Goal: Transaction & Acquisition: Download file/media

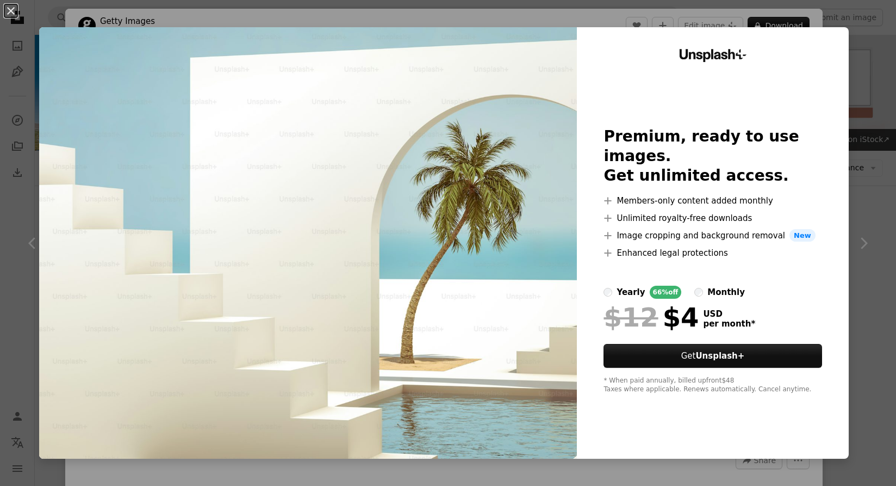
scroll to position [2626, 0]
click at [14, 16] on button "An X shape" at bounding box center [10, 10] width 13 height 13
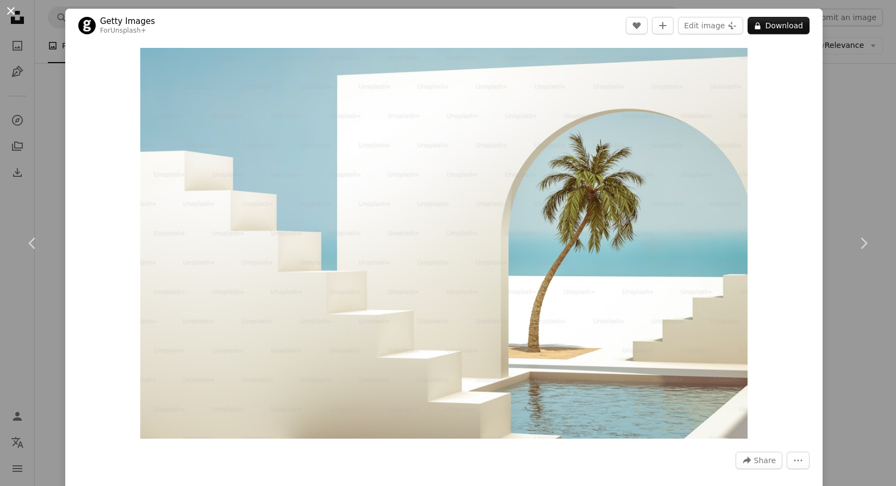
click at [12, 17] on button "An X shape" at bounding box center [10, 10] width 13 height 13
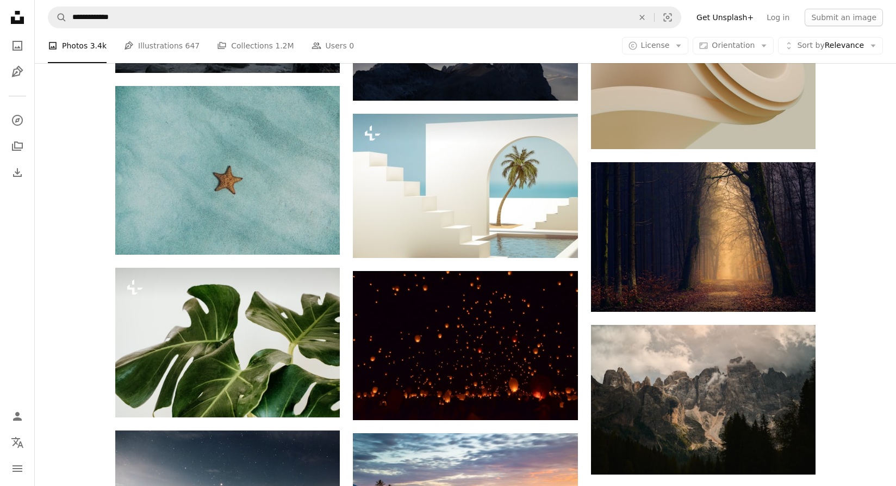
click at [85, 45] on li "A photo Photos 3.4k" at bounding box center [77, 45] width 59 height 35
click at [670, 40] on span "License" at bounding box center [655, 45] width 29 height 11
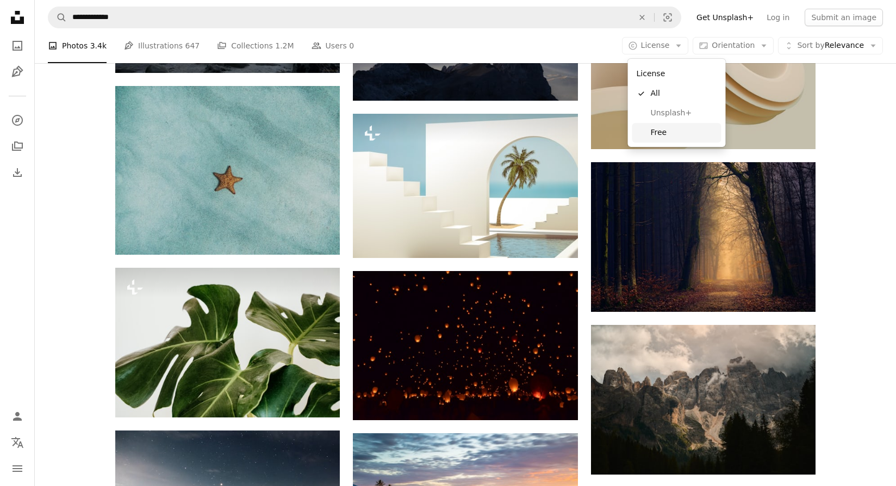
click at [660, 138] on link "Free" at bounding box center [676, 133] width 89 height 20
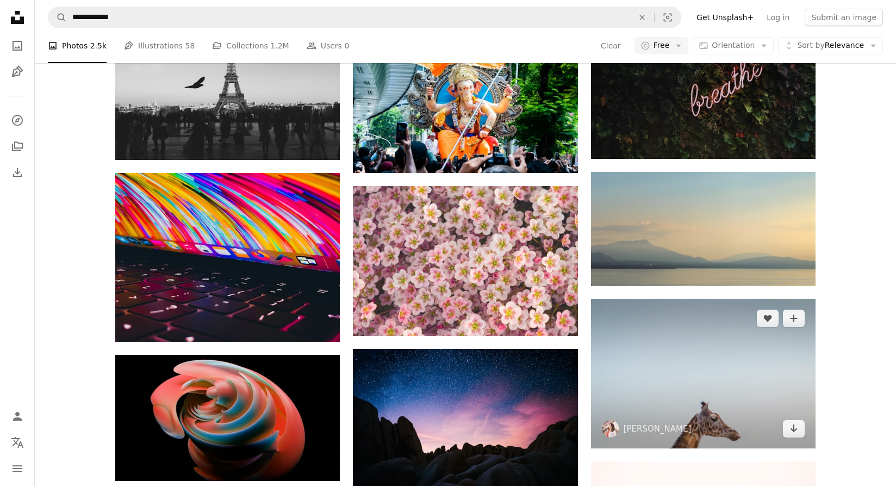
scroll to position [22875, 0]
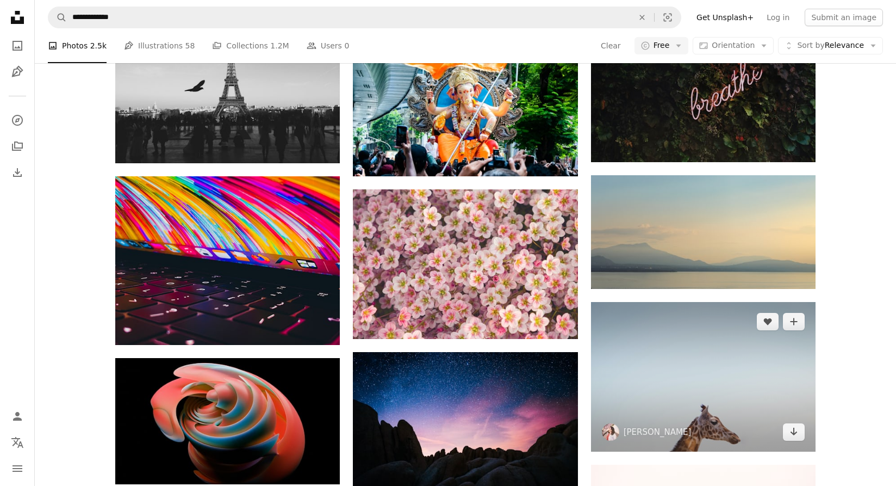
click at [680, 375] on img at bounding box center [703, 377] width 225 height 150
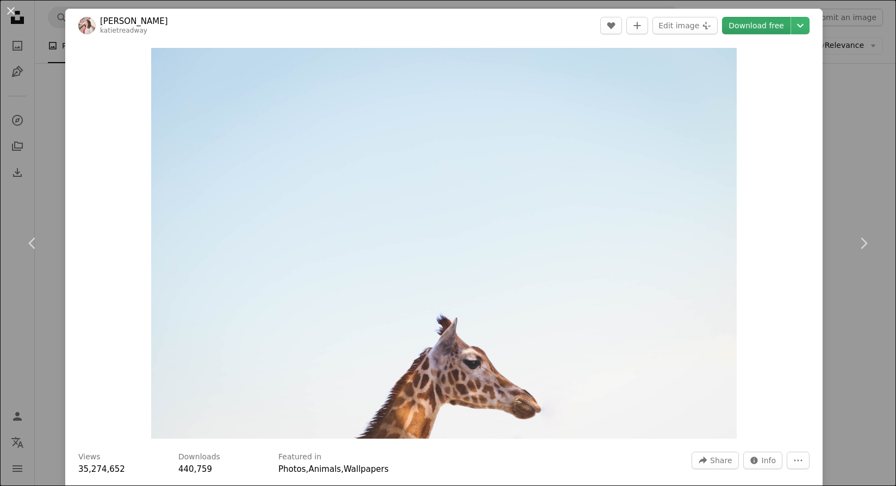
click at [763, 26] on link "Download free" at bounding box center [756, 25] width 69 height 17
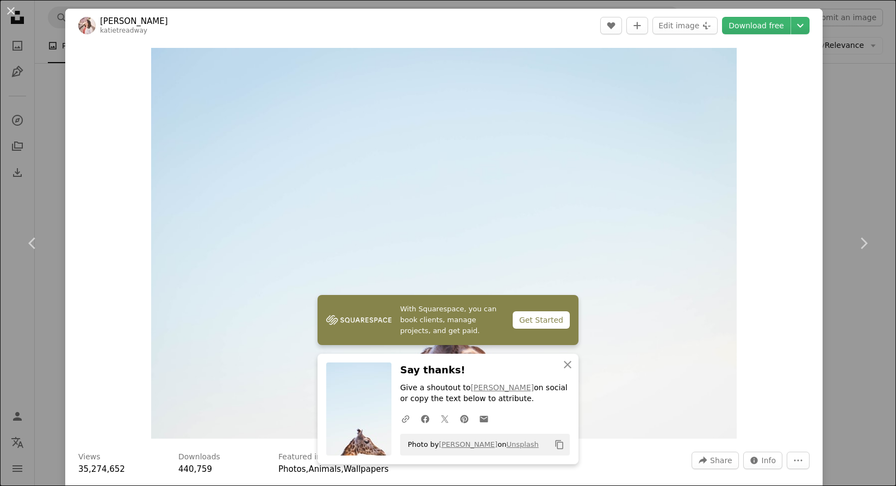
click at [863, 178] on div "An X shape Chevron left Chevron right With Squarespace, you can book clients, m…" at bounding box center [448, 243] width 896 height 486
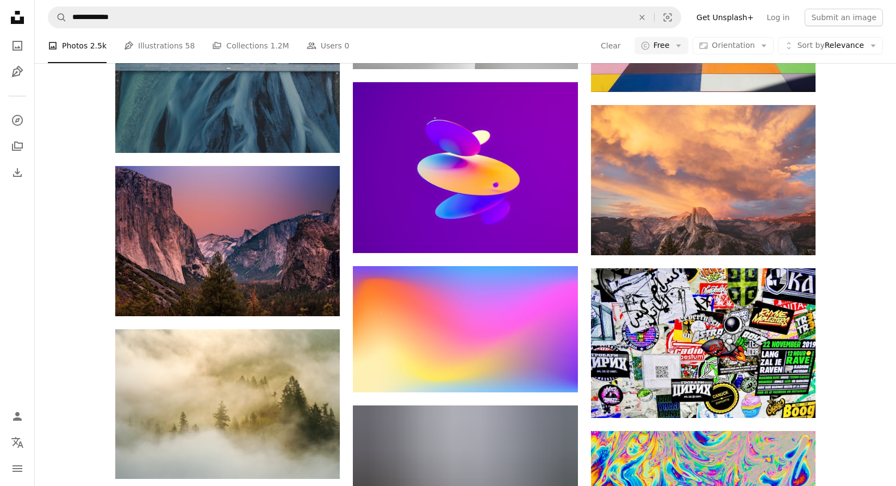
scroll to position [27725, 0]
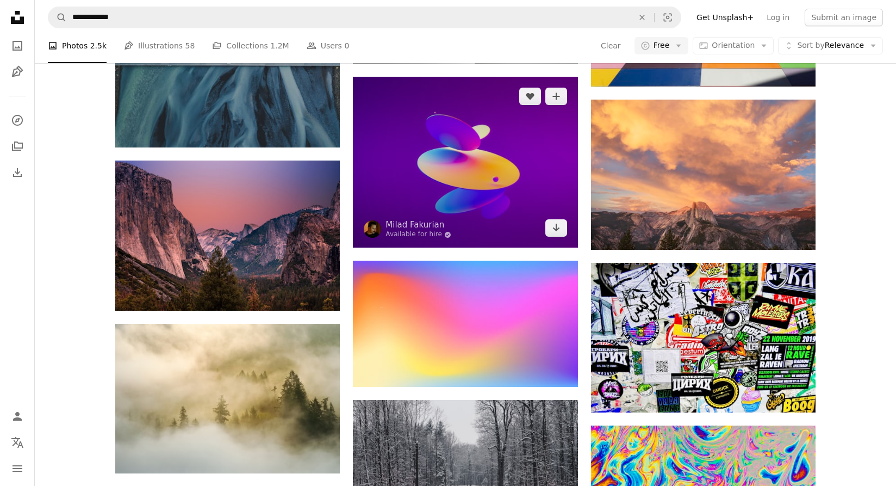
click at [523, 197] on img at bounding box center [465, 162] width 225 height 171
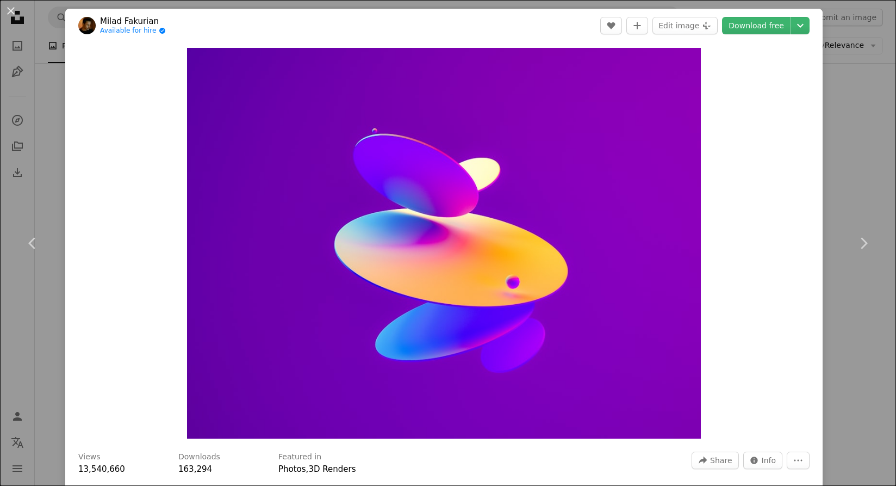
click at [861, 106] on div "An X shape Chevron left Chevron right Milad Fakurian Available for hire A check…" at bounding box center [448, 243] width 896 height 486
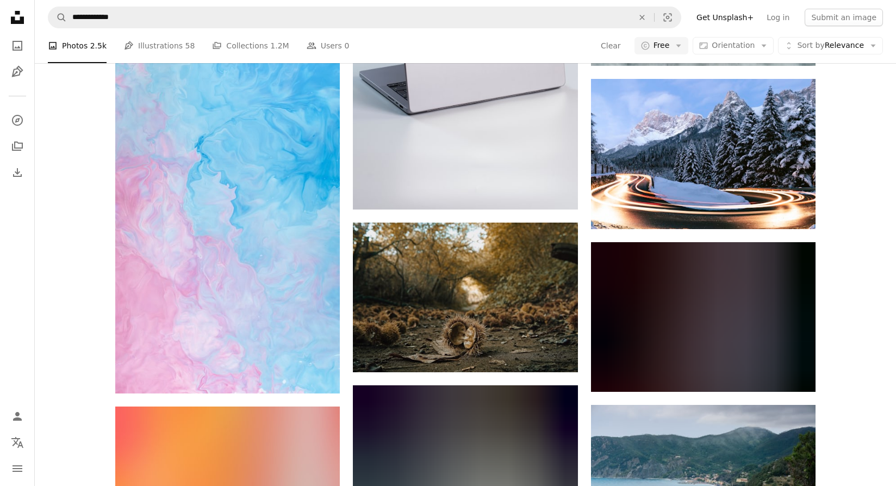
scroll to position [31112, 0]
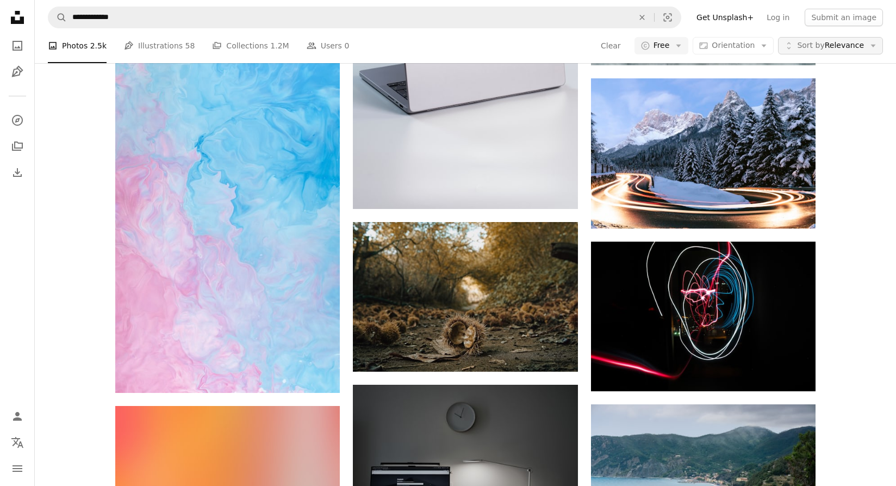
click at [816, 49] on span "Sort by" at bounding box center [810, 45] width 27 height 9
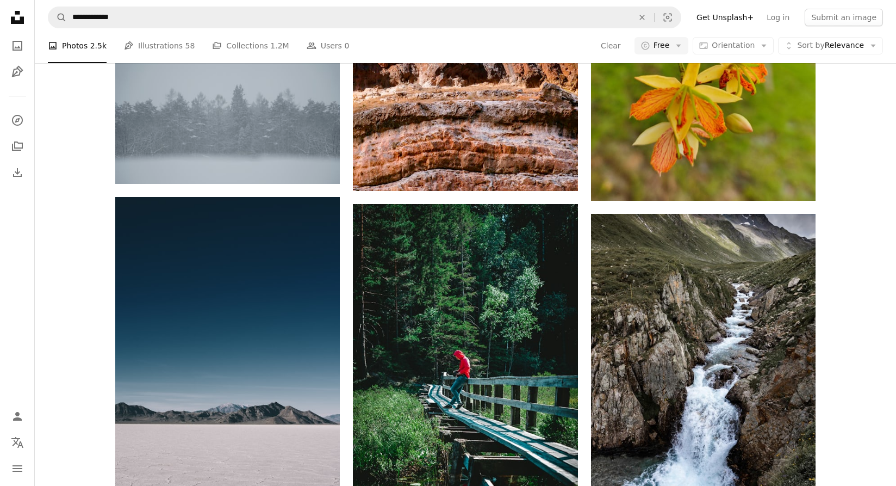
scroll to position [42191, 0]
